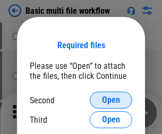
click at [111, 100] on span "Open" at bounding box center [111, 100] width 18 height 8
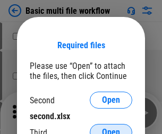
click at [111, 128] on span "Open" at bounding box center [111, 132] width 18 height 8
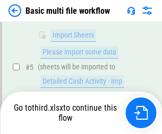
scroll to position [444, 0]
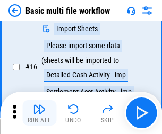
click at [39, 113] on img "button" at bounding box center [39, 109] width 13 height 13
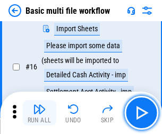
scroll to position [707, 0]
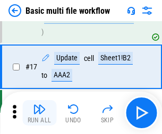
click at [39, 113] on img "button" at bounding box center [39, 109] width 13 height 13
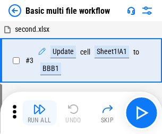
click at [39, 113] on img "button" at bounding box center [39, 109] width 13 height 13
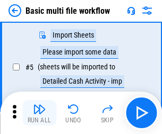
click at [39, 113] on img "button" at bounding box center [39, 109] width 13 height 13
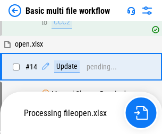
scroll to position [707, 0]
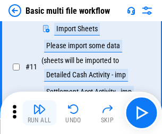
click at [39, 113] on img "button" at bounding box center [39, 109] width 13 height 13
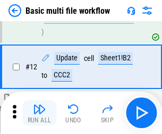
click at [39, 113] on img "button" at bounding box center [39, 109] width 13 height 13
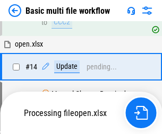
scroll to position [632, 0]
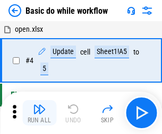
click at [39, 113] on img "button" at bounding box center [39, 109] width 13 height 13
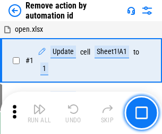
scroll to position [39, 0]
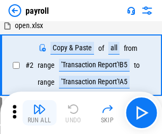
click at [39, 113] on img "button" at bounding box center [39, 109] width 13 height 13
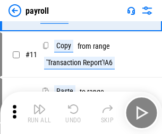
scroll to position [77, 0]
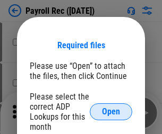
click at [111, 112] on span "Open" at bounding box center [111, 112] width 18 height 8
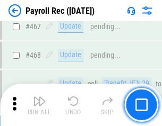
scroll to position [5658, 0]
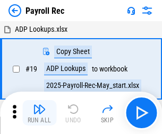
click at [39, 113] on img "button" at bounding box center [39, 109] width 13 height 13
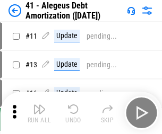
click at [39, 113] on img "button" at bounding box center [39, 109] width 13 height 13
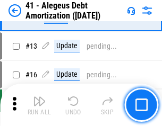
scroll to position [131, 0]
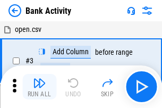
click at [39, 87] on img "button" at bounding box center [39, 82] width 13 height 13
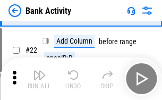
scroll to position [285, 0]
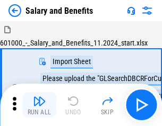
click at [39, 105] on img "button" at bounding box center [39, 101] width 13 height 13
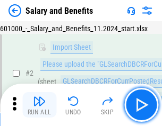
scroll to position [77, 0]
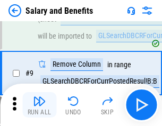
click at [39, 105] on img "button" at bounding box center [39, 101] width 13 height 13
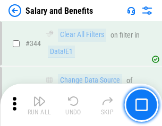
scroll to position [4971, 0]
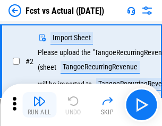
click at [39, 105] on img "button" at bounding box center [39, 101] width 13 height 13
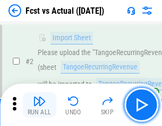
scroll to position [99, 0]
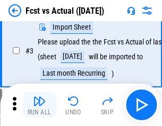
click at [39, 105] on img "button" at bounding box center [39, 101] width 13 height 13
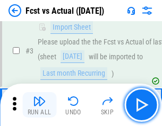
scroll to position [159, 0]
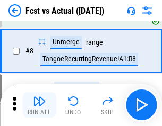
click at [39, 105] on img "button" at bounding box center [39, 101] width 13 height 13
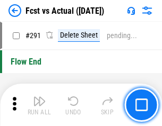
scroll to position [5025, 0]
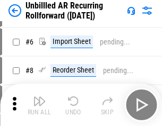
click at [39, 105] on img "button" at bounding box center [39, 101] width 13 height 13
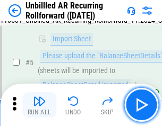
scroll to position [100, 0]
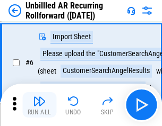
click at [39, 105] on img "button" at bounding box center [39, 101] width 13 height 13
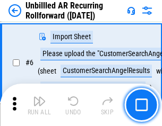
scroll to position [171, 0]
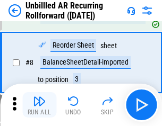
click at [39, 105] on img "button" at bounding box center [39, 101] width 13 height 13
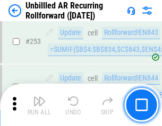
scroll to position [3606, 0]
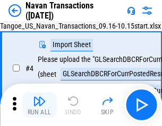
click at [39, 105] on img "button" at bounding box center [39, 101] width 13 height 13
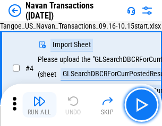
scroll to position [91, 0]
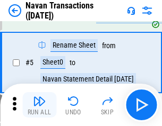
click at [39, 105] on img "button" at bounding box center [39, 101] width 13 height 13
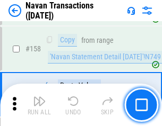
scroll to position [3442, 0]
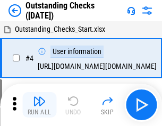
click at [39, 105] on img "button" at bounding box center [39, 101] width 13 height 13
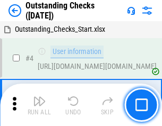
scroll to position [111, 0]
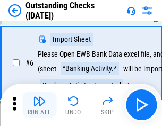
click at [39, 105] on img "button" at bounding box center [39, 101] width 13 height 13
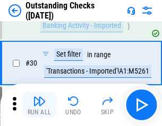
click at [39, 105] on img "button" at bounding box center [39, 101] width 13 height 13
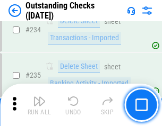
scroll to position [3224, 0]
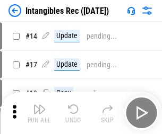
click at [39, 113] on img "button" at bounding box center [39, 109] width 13 height 13
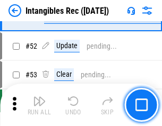
scroll to position [414, 0]
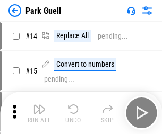
click at [39, 105] on img "button" at bounding box center [39, 109] width 13 height 13
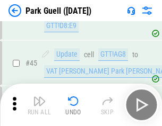
scroll to position [1328, 0]
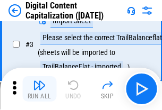
click at [39, 89] on img "button" at bounding box center [39, 85] width 13 height 13
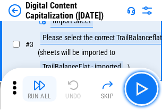
scroll to position [99, 0]
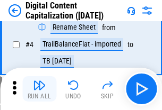
click at [39, 89] on img "button" at bounding box center [39, 85] width 13 height 13
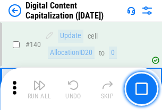
scroll to position [1126, 0]
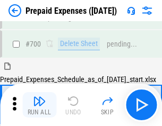
click at [39, 105] on img "button" at bounding box center [39, 101] width 13 height 13
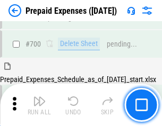
scroll to position [2919, 0]
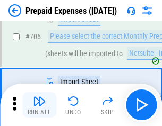
click at [39, 105] on img "button" at bounding box center [39, 101] width 13 height 13
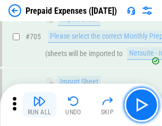
scroll to position [2974, 0]
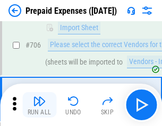
click at [39, 105] on img "button" at bounding box center [39, 101] width 13 height 13
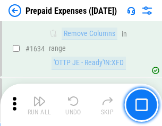
scroll to position [10338, 0]
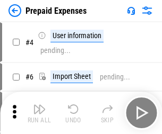
click at [39, 113] on img "button" at bounding box center [39, 109] width 13 height 13
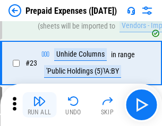
click at [39, 105] on img "button" at bounding box center [39, 101] width 13 height 13
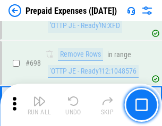
scroll to position [3697, 0]
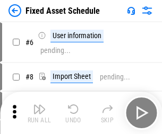
click at [39, 113] on img "button" at bounding box center [39, 109] width 13 height 13
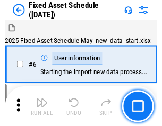
scroll to position [111, 0]
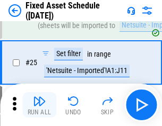
click at [39, 105] on img "button" at bounding box center [39, 101] width 13 height 13
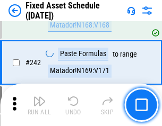
scroll to position [3289, 0]
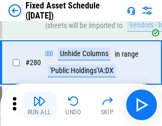
click at [39, 105] on img "button" at bounding box center [39, 101] width 13 height 13
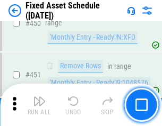
scroll to position [4746, 0]
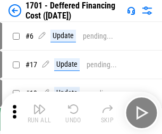
click at [39, 113] on img "button" at bounding box center [39, 109] width 13 height 13
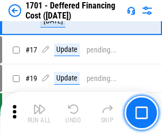
scroll to position [127, 0]
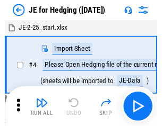
scroll to position [60, 0]
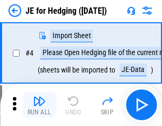
click at [39, 105] on img "button" at bounding box center [39, 101] width 13 height 13
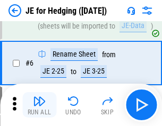
click at [39, 105] on img "button" at bounding box center [39, 101] width 13 height 13
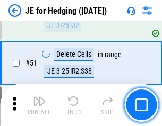
scroll to position [688, 0]
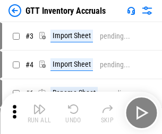
click at [39, 105] on img "button" at bounding box center [39, 109] width 13 height 13
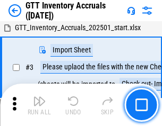
scroll to position [68, 0]
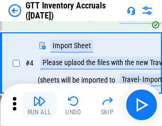
click at [39, 105] on img "button" at bounding box center [39, 101] width 13 height 13
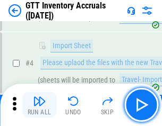
scroll to position [123, 0]
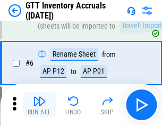
click at [39, 105] on img "button" at bounding box center [39, 101] width 13 height 13
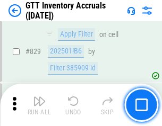
scroll to position [8059, 0]
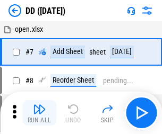
click at [39, 113] on img "button" at bounding box center [39, 109] width 13 height 13
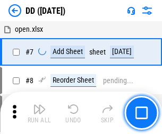
scroll to position [102, 0]
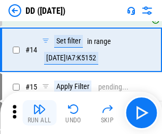
click at [39, 113] on img "button" at bounding box center [39, 109] width 13 height 13
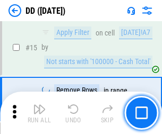
scroll to position [273, 0]
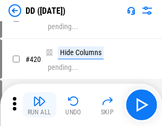
click at [39, 105] on img "button" at bounding box center [39, 101] width 13 height 13
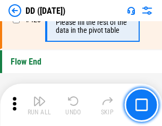
scroll to position [5082, 0]
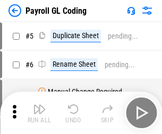
click at [39, 113] on img "button" at bounding box center [39, 109] width 13 height 13
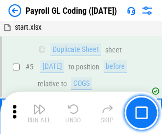
scroll to position [127, 0]
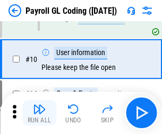
click at [39, 113] on img "button" at bounding box center [39, 109] width 13 height 13
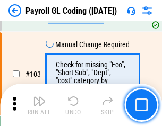
scroll to position [2491, 0]
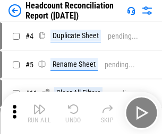
click at [39, 113] on img "button" at bounding box center [39, 109] width 13 height 13
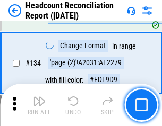
scroll to position [1276, 0]
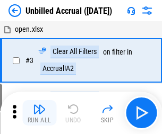
click at [39, 113] on img "button" at bounding box center [39, 109] width 13 height 13
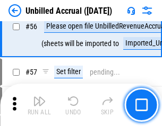
scroll to position [1163, 0]
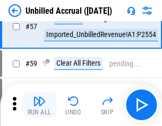
click at [39, 105] on img "button" at bounding box center [39, 101] width 13 height 13
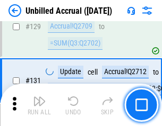
scroll to position [3163, 0]
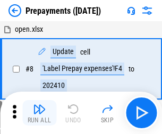
click at [39, 113] on img "button" at bounding box center [39, 109] width 13 height 13
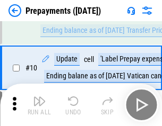
scroll to position [66, 0]
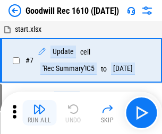
click at [39, 113] on img "button" at bounding box center [39, 109] width 13 height 13
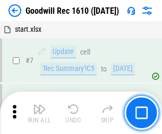
scroll to position [182, 0]
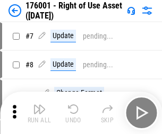
click at [39, 113] on img "button" at bounding box center [39, 109] width 13 height 13
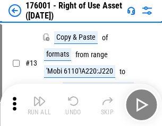
scroll to position [68, 0]
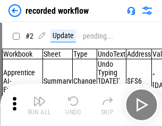
click at [39, 105] on img "button" at bounding box center [39, 101] width 13 height 13
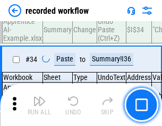
scroll to position [3319, 0]
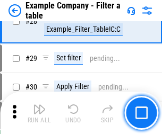
scroll to position [972, 0]
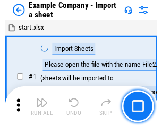
scroll to position [89, 0]
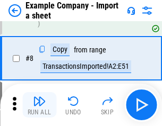
click at [39, 105] on img "button" at bounding box center [39, 101] width 13 height 13
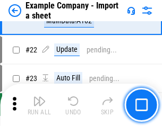
scroll to position [235, 0]
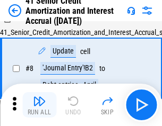
click at [39, 105] on img "button" at bounding box center [39, 101] width 13 height 13
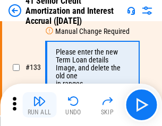
click at [39, 105] on img "button" at bounding box center [39, 101] width 13 height 13
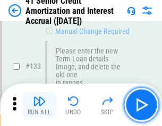
scroll to position [1110, 0]
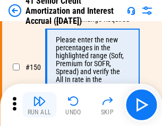
click at [39, 105] on img "button" at bounding box center [39, 101] width 13 height 13
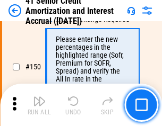
scroll to position [1221, 0]
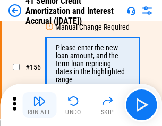
click at [39, 105] on img "button" at bounding box center [39, 101] width 13 height 13
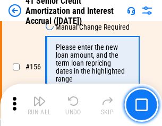
scroll to position [1294, 0]
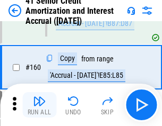
click at [39, 105] on img "button" at bounding box center [39, 101] width 13 height 13
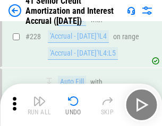
scroll to position [2378, 0]
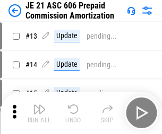
click at [39, 105] on img "button" at bounding box center [39, 109] width 13 height 13
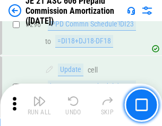
scroll to position [1954, 0]
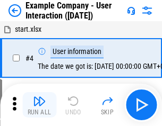
click at [39, 105] on img "button" at bounding box center [39, 101] width 13 height 13
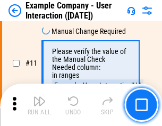
scroll to position [230, 0]
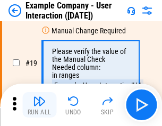
click at [39, 105] on img "button" at bounding box center [39, 101] width 13 height 13
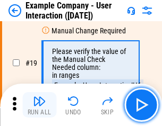
click at [39, 105] on img "button" at bounding box center [39, 101] width 13 height 13
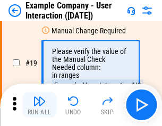
click at [39, 105] on img "button" at bounding box center [39, 101] width 13 height 13
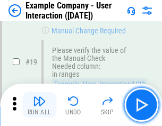
scroll to position [293, 0]
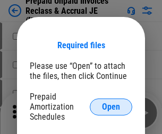
click at [111, 107] on span "Open" at bounding box center [111, 107] width 18 height 8
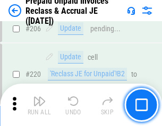
scroll to position [1376, 0]
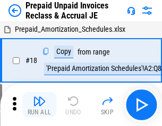
click at [39, 105] on img "button" at bounding box center [39, 101] width 13 height 13
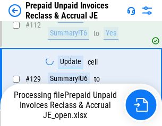
scroll to position [866, 0]
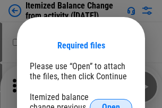
click at [111, 103] on span "Open" at bounding box center [111, 107] width 18 height 8
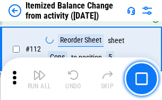
scroll to position [1776, 0]
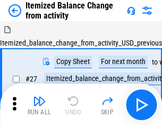
scroll to position [16, 0]
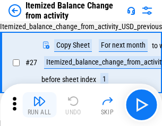
click at [39, 105] on img "button" at bounding box center [39, 101] width 13 height 13
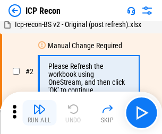
click at [39, 113] on img "button" at bounding box center [39, 109] width 13 height 13
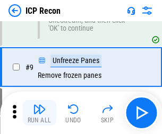
click at [39, 113] on img "button" at bounding box center [39, 109] width 13 height 13
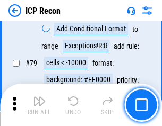
scroll to position [1041, 0]
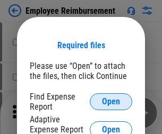
click at [111, 102] on span "Open" at bounding box center [111, 102] width 18 height 8
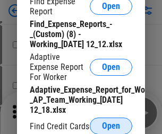
click at [111, 126] on span "Open" at bounding box center [111, 126] width 18 height 8
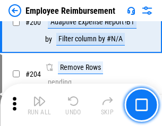
scroll to position [2618, 0]
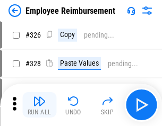
click at [39, 105] on img "button" at bounding box center [39, 101] width 13 height 13
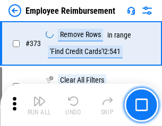
scroll to position [5554, 0]
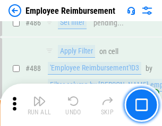
click at [39, 105] on img "button" at bounding box center [39, 101] width 13 height 13
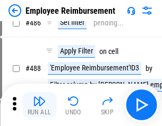
click at [39, 105] on img "button" at bounding box center [39, 101] width 13 height 13
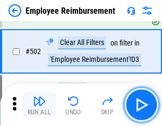
scroll to position [6712, 0]
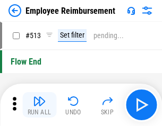
click at [39, 105] on img "button" at bounding box center [39, 101] width 13 height 13
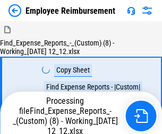
scroll to position [36, 0]
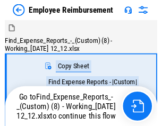
scroll to position [36, 0]
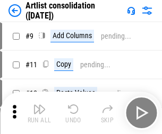
click at [39, 113] on img "button" at bounding box center [39, 109] width 13 height 13
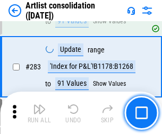
scroll to position [4391, 0]
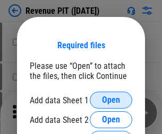
click at [111, 100] on span "Open" at bounding box center [111, 100] width 18 height 8
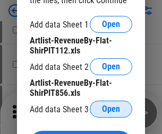
click at [111, 109] on span "Open" at bounding box center [111, 109] width 18 height 8
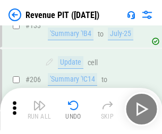
scroll to position [1079, 0]
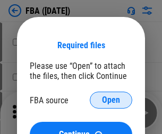
click at [111, 100] on span "Open" at bounding box center [111, 100] width 18 height 8
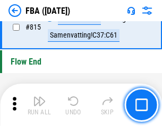
scroll to position [9505, 0]
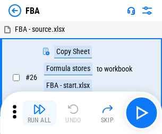
click at [39, 113] on img "button" at bounding box center [39, 109] width 13 height 13
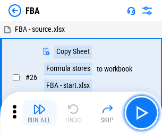
scroll to position [11, 0]
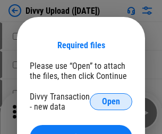
click at [111, 102] on span "Open" at bounding box center [111, 102] width 18 height 8
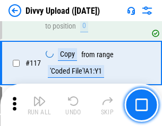
scroll to position [899, 0]
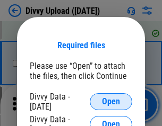
click at [111, 102] on span "Open" at bounding box center [111, 102] width 18 height 8
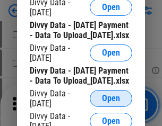
click at [111, 103] on span "Open" at bounding box center [111, 99] width 18 height 8
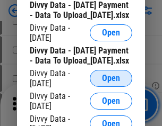
click at [111, 83] on span "Open" at bounding box center [111, 78] width 18 height 8
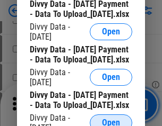
click at [111, 119] on span "Open" at bounding box center [111, 123] width 18 height 8
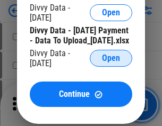
click at [111, 63] on span "Open" at bounding box center [111, 58] width 18 height 8
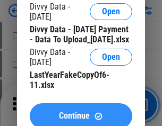
click at [81, 112] on span "Continue" at bounding box center [74, 116] width 31 height 8
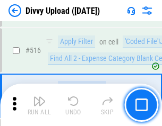
scroll to position [6661, 0]
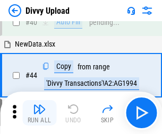
click at [39, 113] on img "button" at bounding box center [39, 109] width 13 height 13
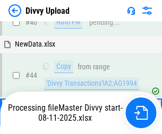
scroll to position [117, 0]
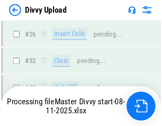
scroll to position [899, 0]
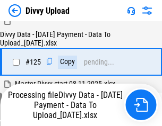
scroll to position [1049, 0]
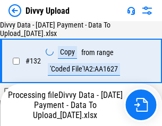
scroll to position [1283, 0]
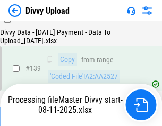
scroll to position [1526, 0]
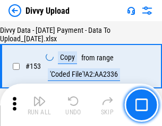
scroll to position [1986, 0]
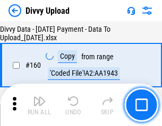
scroll to position [2220, 0]
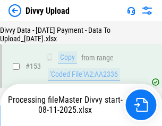
scroll to position [1994, 0]
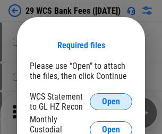
click at [111, 102] on span "Open" at bounding box center [111, 102] width 18 height 8
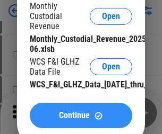
click at [81, 120] on span "Continue" at bounding box center [74, 115] width 31 height 8
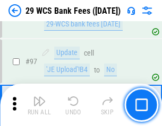
scroll to position [1035, 0]
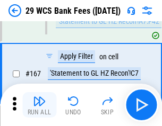
click at [39, 105] on img "button" at bounding box center [39, 101] width 13 height 13
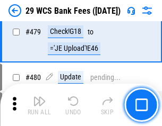
scroll to position [5475, 0]
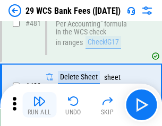
click at [39, 105] on img "button" at bounding box center [39, 101] width 13 height 13
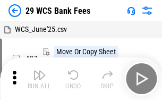
click at [39, 79] on img "button" at bounding box center [39, 74] width 13 height 13
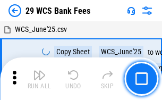
scroll to position [19, 0]
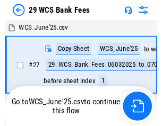
scroll to position [2, 0]
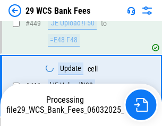
scroll to position [5463, 0]
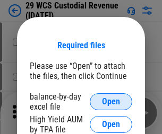
click at [111, 102] on span "Open" at bounding box center [111, 102] width 18 height 8
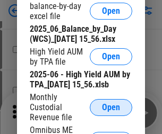
click at [111, 112] on span "Open" at bounding box center [111, 108] width 18 height 8
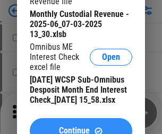
click at [81, 127] on span "Continue" at bounding box center [74, 131] width 31 height 8
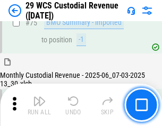
scroll to position [1109, 0]
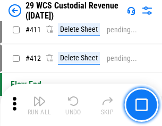
click at [39, 105] on img "button" at bounding box center [39, 101] width 13 height 13
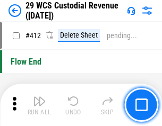
scroll to position [5071, 0]
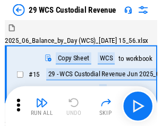
scroll to position [25, 0]
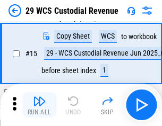
click at [39, 105] on img "button" at bounding box center [39, 101] width 13 height 13
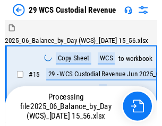
scroll to position [20, 0]
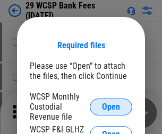
click at [111, 107] on span "Open" at bounding box center [111, 107] width 18 height 8
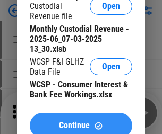
click at [81, 122] on span "Continue" at bounding box center [74, 126] width 31 height 8
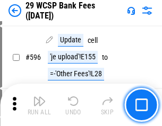
scroll to position [4882, 0]
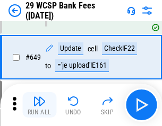
click at [39, 105] on img "button" at bounding box center [39, 101] width 13 height 13
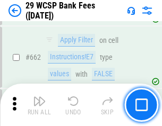
scroll to position [6202, 0]
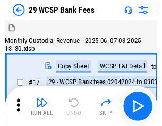
scroll to position [25, 0]
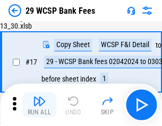
click at [39, 105] on img "button" at bounding box center [39, 101] width 13 height 13
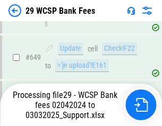
scroll to position [5993, 0]
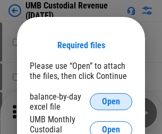
click at [111, 102] on span "Open" at bounding box center [111, 102] width 18 height 8
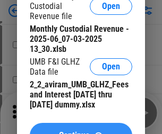
click at [81, 132] on span "Continue" at bounding box center [74, 136] width 31 height 8
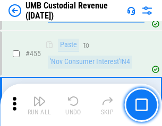
scroll to position [4531, 0]
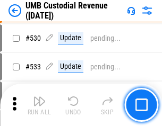
click at [39, 105] on img "button" at bounding box center [39, 101] width 13 height 13
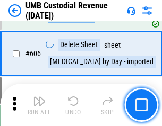
scroll to position [6129, 0]
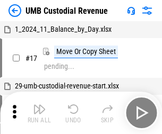
scroll to position [8, 0]
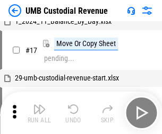
click at [39, 113] on img "button" at bounding box center [39, 109] width 13 height 13
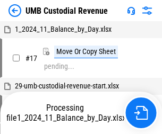
scroll to position [8, 0]
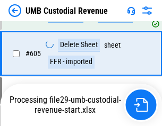
scroll to position [6104, 0]
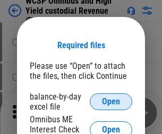
click at [111, 102] on span "Open" at bounding box center [111, 102] width 18 height 8
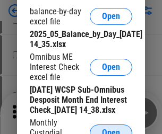
click at [111, 129] on span "Open" at bounding box center [111, 133] width 18 height 8
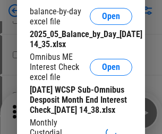
scroll to position [161, 0]
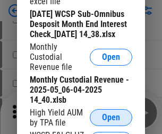
click at [111, 122] on span "Open" at bounding box center [111, 118] width 18 height 8
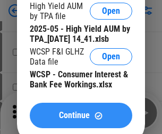
click at [81, 120] on span "Continue" at bounding box center [74, 115] width 31 height 8
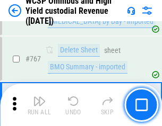
scroll to position [8652, 0]
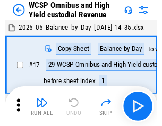
scroll to position [6, 0]
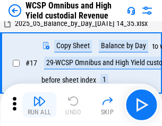
click at [39, 105] on img "button" at bounding box center [39, 101] width 13 height 13
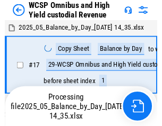
scroll to position [6, 0]
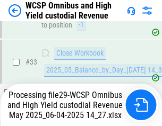
scroll to position [526, 0]
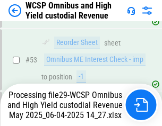
scroll to position [776, 0]
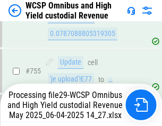
scroll to position [8627, 0]
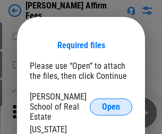
click at [111, 103] on span "Open" at bounding box center [111, 107] width 18 height 8
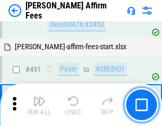
scroll to position [2887, 0]
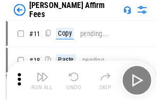
scroll to position [11, 0]
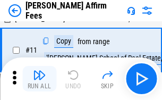
click at [39, 79] on img "button" at bounding box center [39, 74] width 13 height 13
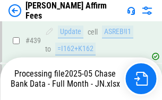
scroll to position [2785, 0]
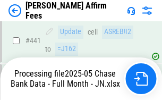
scroll to position [2785, 0]
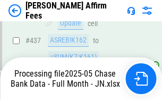
scroll to position [2785, 0]
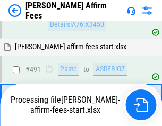
scroll to position [2833, 0]
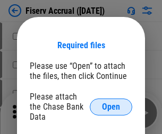
click at [111, 103] on span "Open" at bounding box center [111, 107] width 18 height 8
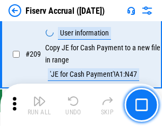
scroll to position [3297, 0]
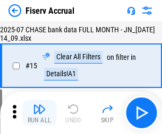
click at [39, 113] on img "button" at bounding box center [39, 109] width 13 height 13
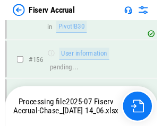
scroll to position [2599, 0]
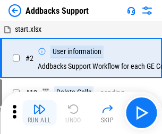
click at [39, 105] on img "button" at bounding box center [39, 109] width 13 height 13
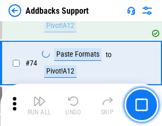
scroll to position [773, 0]
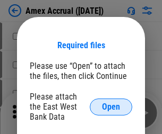
click at [111, 107] on span "Open" at bounding box center [111, 107] width 18 height 8
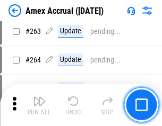
scroll to position [2840, 0]
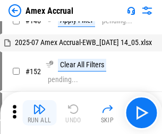
click at [39, 113] on img "button" at bounding box center [39, 109] width 13 height 13
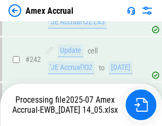
scroll to position [2903, 0]
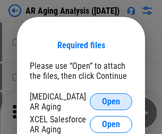
click at [111, 100] on span "Open" at bounding box center [111, 102] width 18 height 8
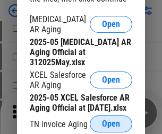
click at [111, 121] on span "Open" at bounding box center [111, 124] width 18 height 8
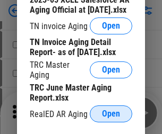
click at [111, 111] on span "Open" at bounding box center [111, 114] width 18 height 8
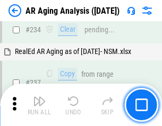
scroll to position [1646, 0]
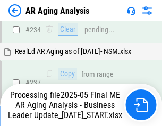
scroll to position [1634, 0]
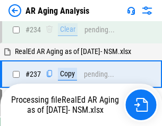
scroll to position [1634, 0]
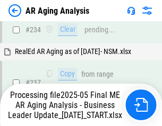
scroll to position [1678, 0]
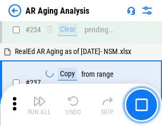
scroll to position [1634, 0]
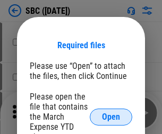
click at [111, 117] on span "Open" at bounding box center [111, 117] width 18 height 8
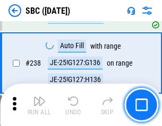
scroll to position [2008, 0]
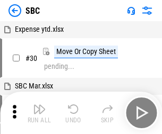
scroll to position [11, 0]
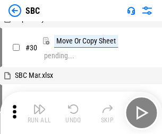
click at [39, 113] on img "button" at bounding box center [39, 109] width 13 height 13
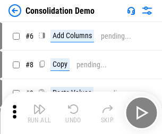
click at [39, 113] on img "button" at bounding box center [39, 109] width 13 height 13
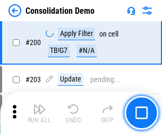
scroll to position [3329, 0]
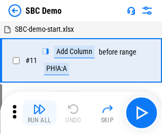
click at [39, 113] on img "button" at bounding box center [39, 109] width 13 height 13
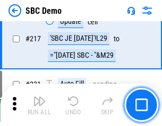
scroll to position [2621, 0]
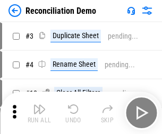
click at [39, 113] on img "button" at bounding box center [39, 109] width 13 height 13
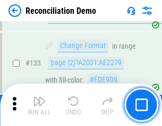
scroll to position [1261, 0]
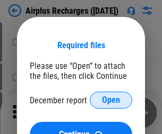
click at [111, 100] on span "Open" at bounding box center [111, 100] width 18 height 8
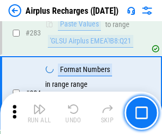
scroll to position [3679, 0]
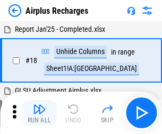
click at [39, 113] on img "button" at bounding box center [39, 109] width 13 height 13
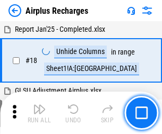
scroll to position [47, 0]
